Goal: Find contact information: Find contact information

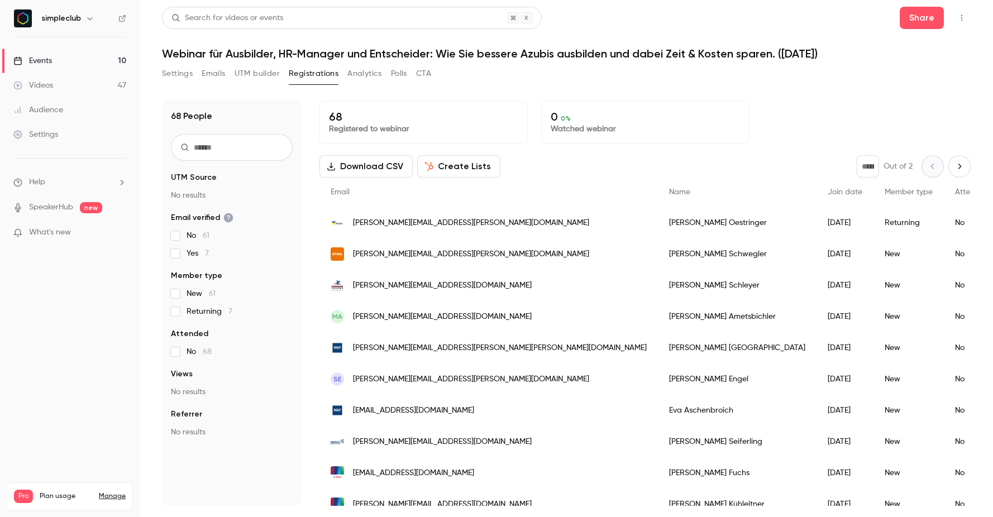
scroll to position [364, 0]
drag, startPoint x: 465, startPoint y: 222, endPoint x: 353, endPoint y: 222, distance: 112.3
click at [353, 222] on div "[PERSON_NAME][EMAIL_ADDRESS][PERSON_NAME][DOMAIN_NAME]" at bounding box center [488, 222] width 338 height 31
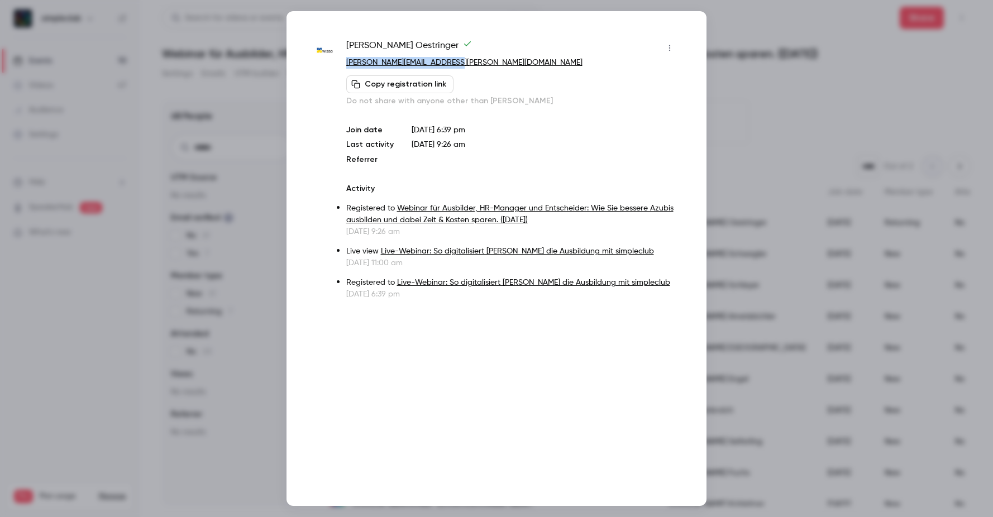
drag, startPoint x: 457, startPoint y: 66, endPoint x: 346, endPoint y: 65, distance: 111.7
click at [346, 65] on p "[PERSON_NAME][EMAIL_ADDRESS][PERSON_NAME][DOMAIN_NAME]" at bounding box center [512, 63] width 332 height 12
copy link "[PERSON_NAME][EMAIL_ADDRESS][PERSON_NAME][DOMAIN_NAME]"
click at [757, 100] on div at bounding box center [496, 258] width 993 height 517
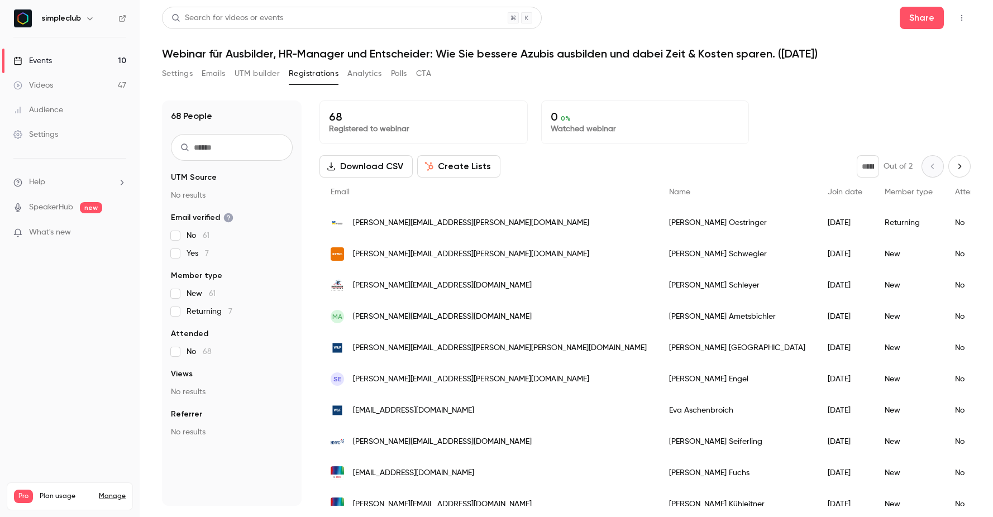
click at [45, 61] on div "Events" at bounding box center [32, 60] width 39 height 11
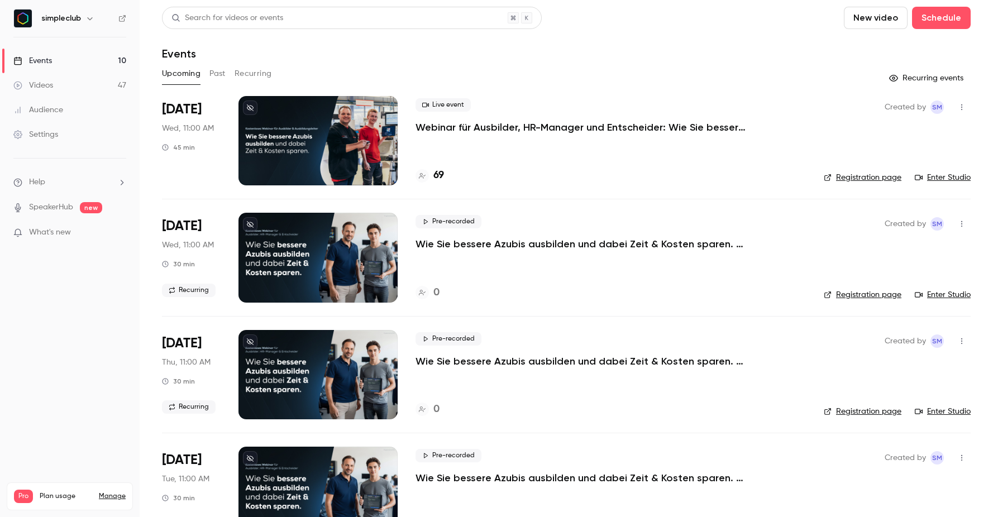
click at [437, 174] on h4 "69" at bounding box center [438, 175] width 11 height 15
